Goal: Task Accomplishment & Management: Manage account settings

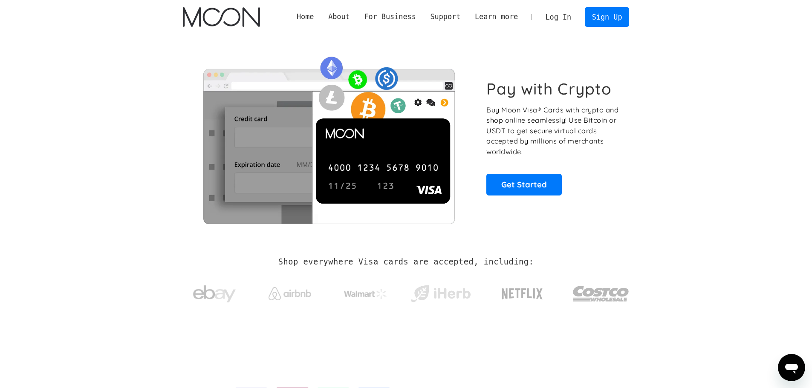
click at [558, 25] on link "Log In" at bounding box center [558, 17] width 40 height 19
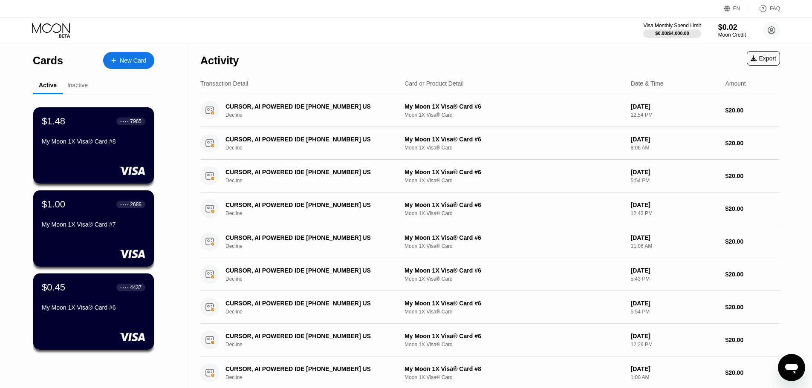
click at [141, 61] on div "New Card" at bounding box center [133, 60] width 26 height 7
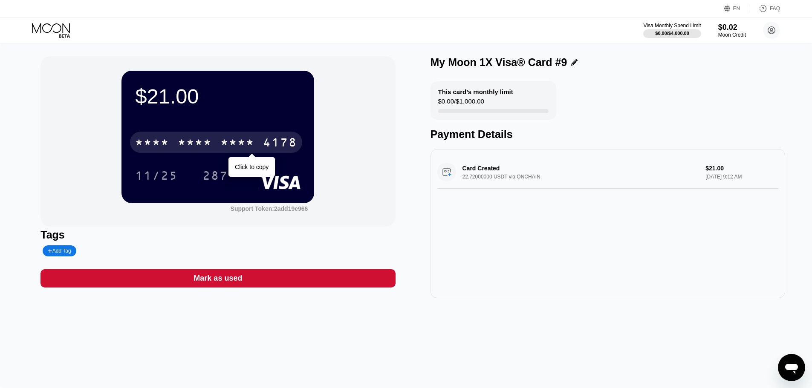
click at [289, 141] on div "4178" at bounding box center [280, 144] width 34 height 14
